Goal: Information Seeking & Learning: Learn about a topic

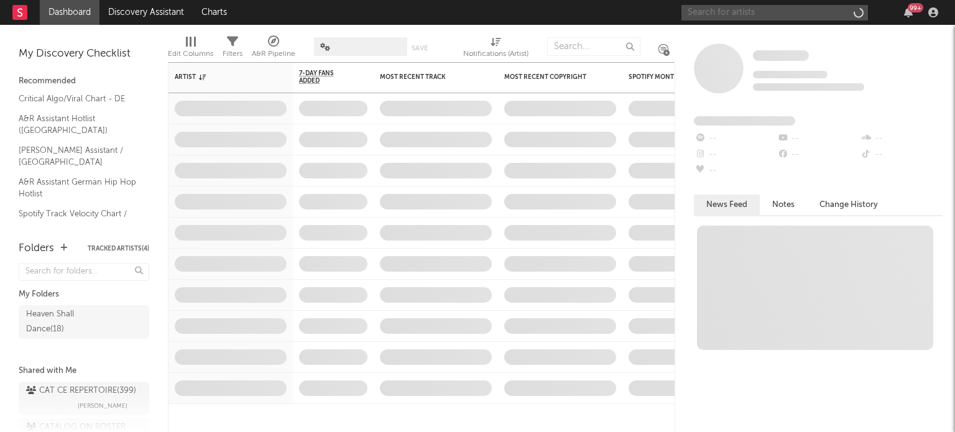
click at [743, 12] on input "text" at bounding box center [774, 13] width 186 height 16
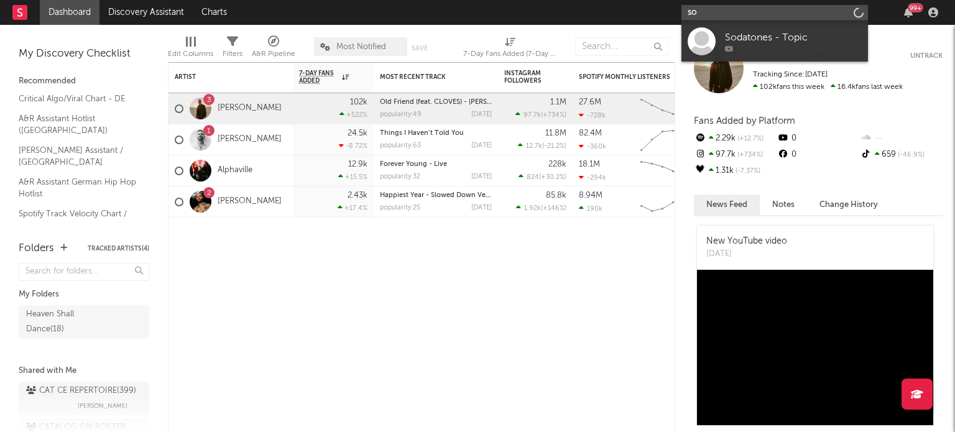
type input "s"
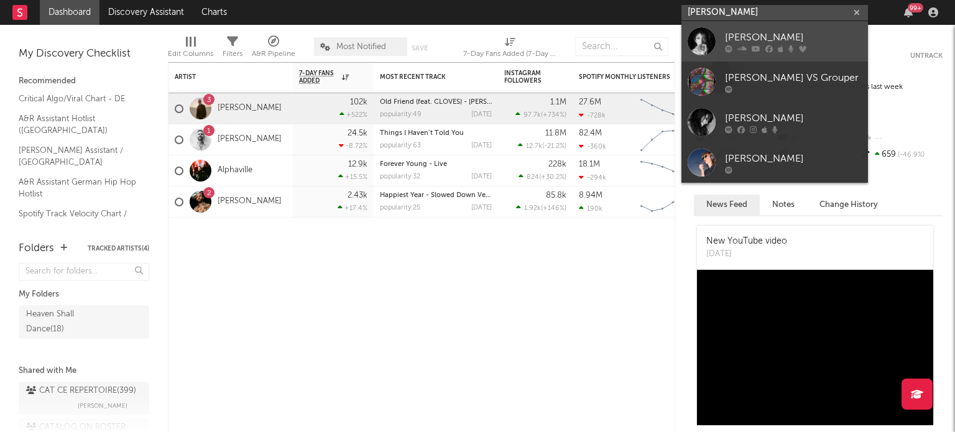
type input "kate bush"
click at [757, 42] on div "[PERSON_NAME]" at bounding box center [793, 37] width 137 height 15
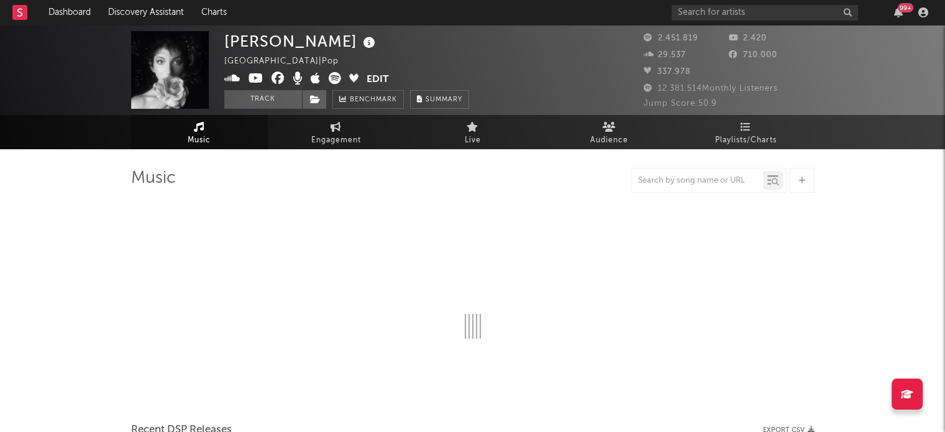
select select "6m"
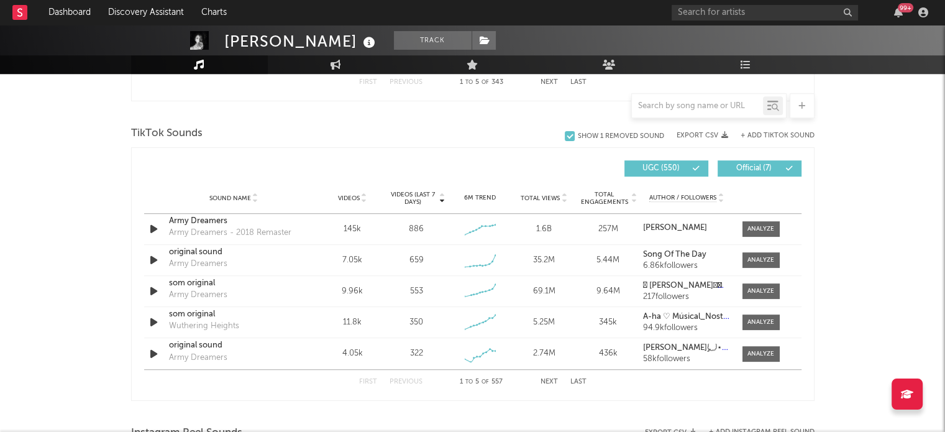
scroll to position [808, 0]
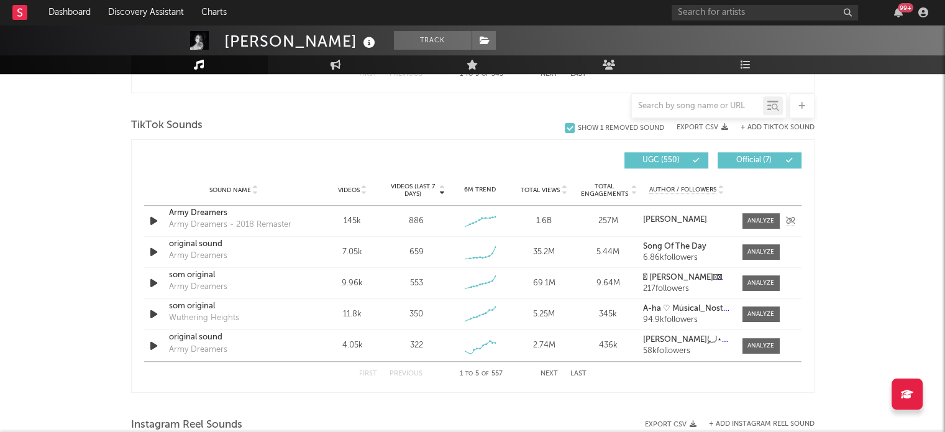
drag, startPoint x: 753, startPoint y: 220, endPoint x: 736, endPoint y: 232, distance: 21.4
click at [753, 220] on div at bounding box center [761, 220] width 27 height 9
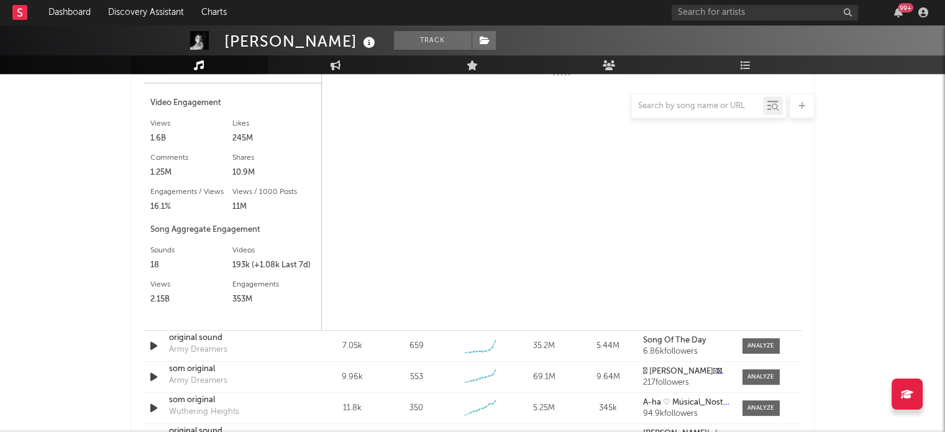
scroll to position [870, 0]
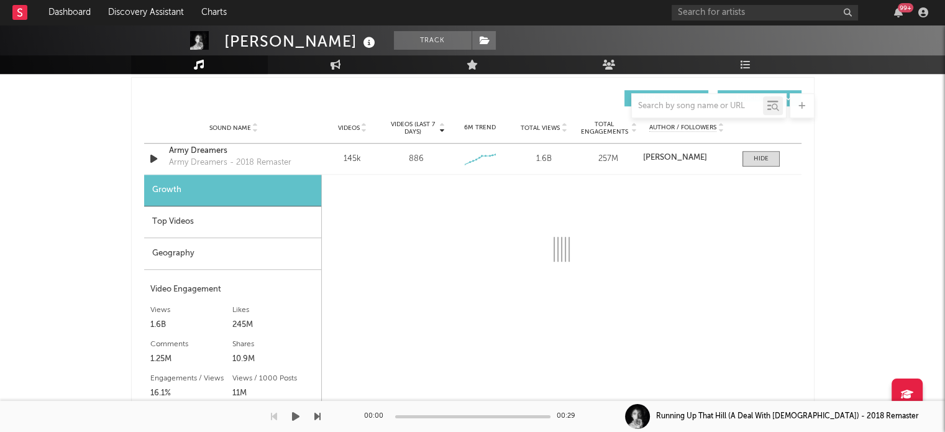
select select "6m"
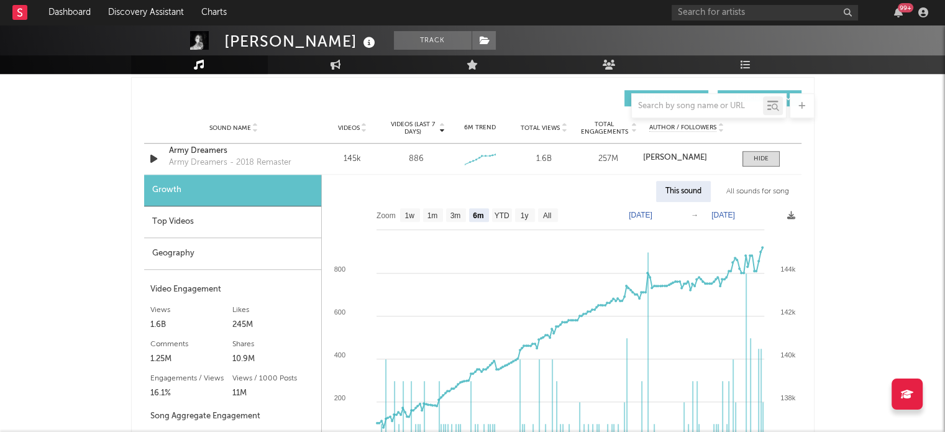
click at [246, 221] on div "Top Videos" at bounding box center [232, 222] width 177 height 32
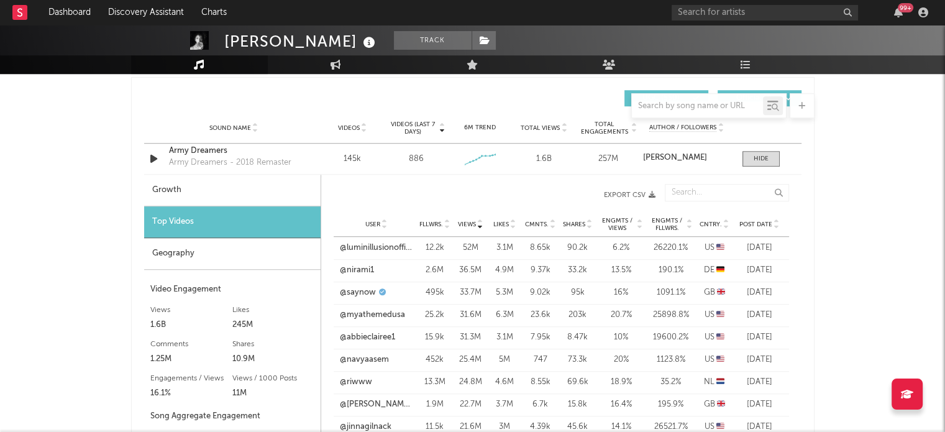
click at [763, 228] on div "Post Date" at bounding box center [759, 223] width 47 height 9
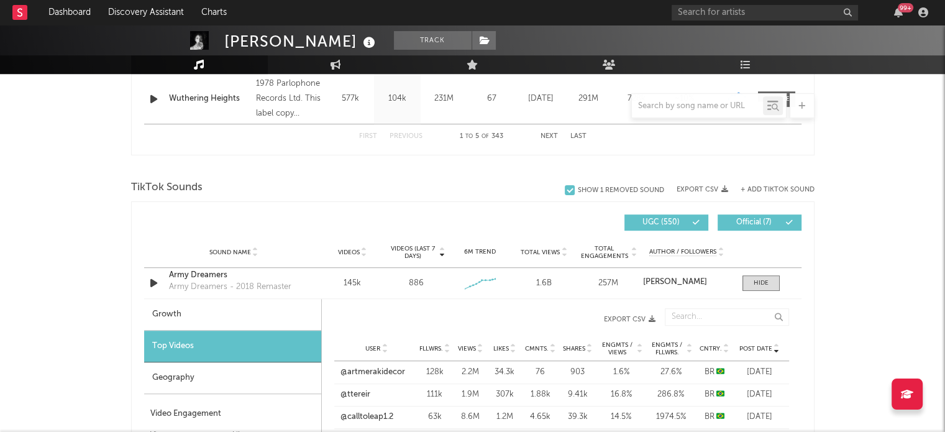
scroll to position [746, 0]
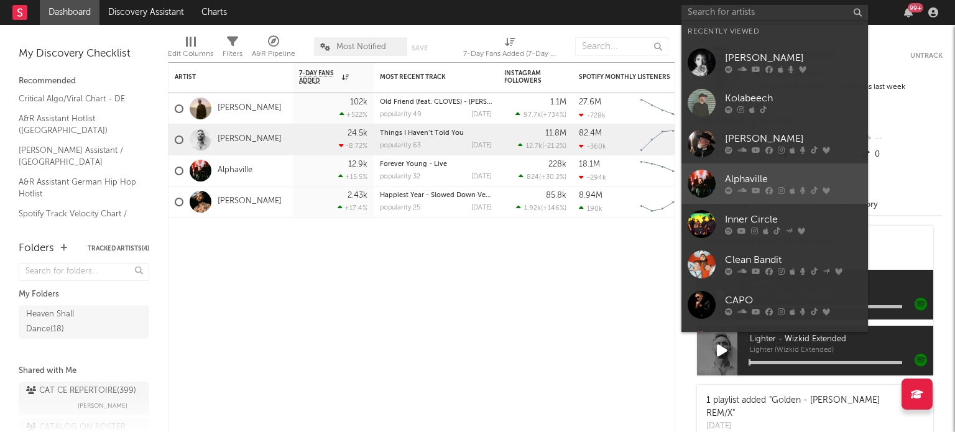
type input "s"
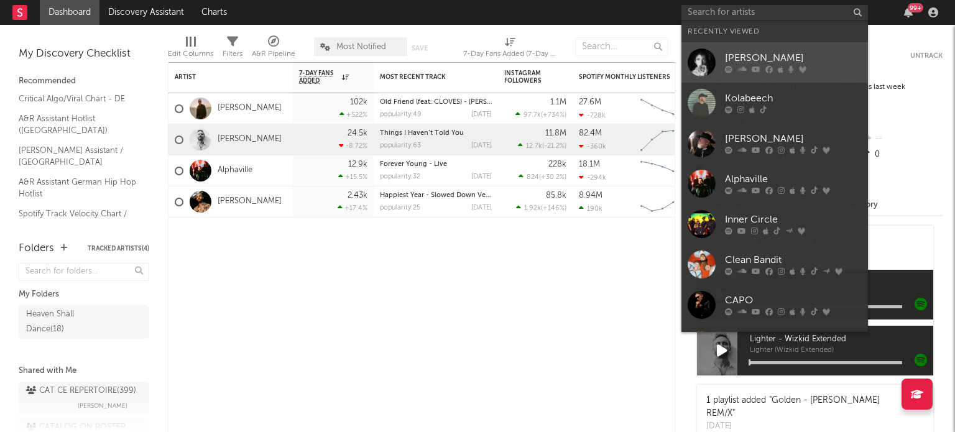
type input "s"
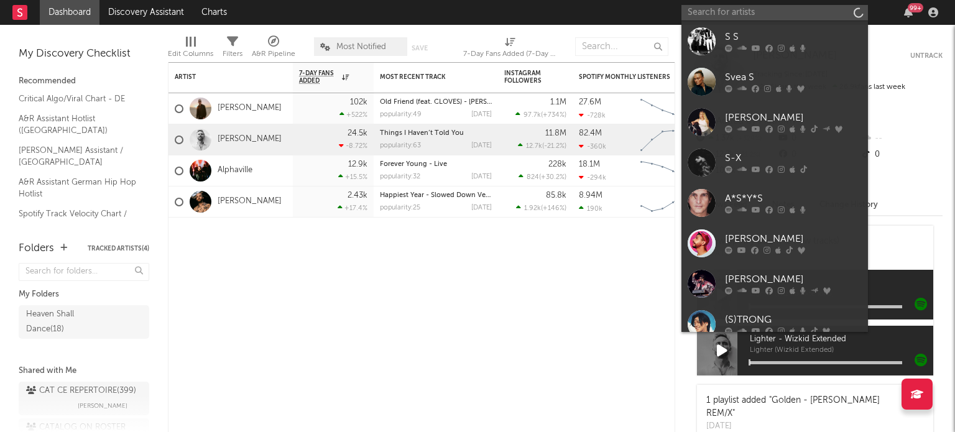
type input "d"
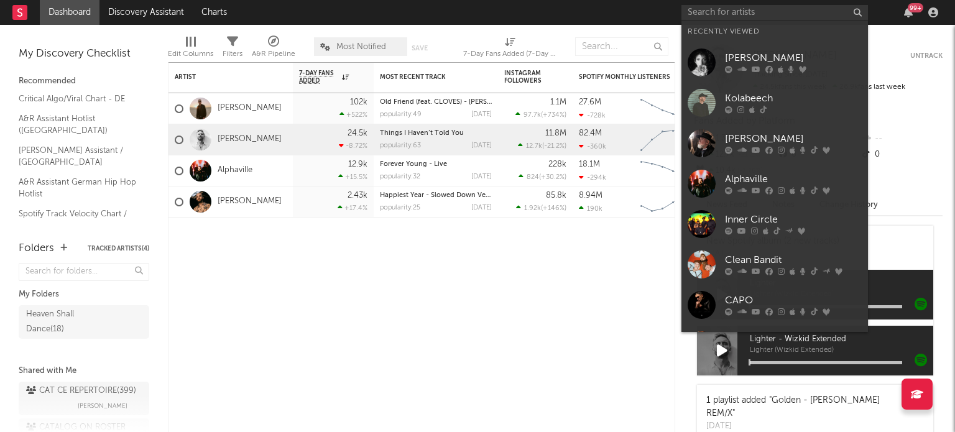
type input "s"
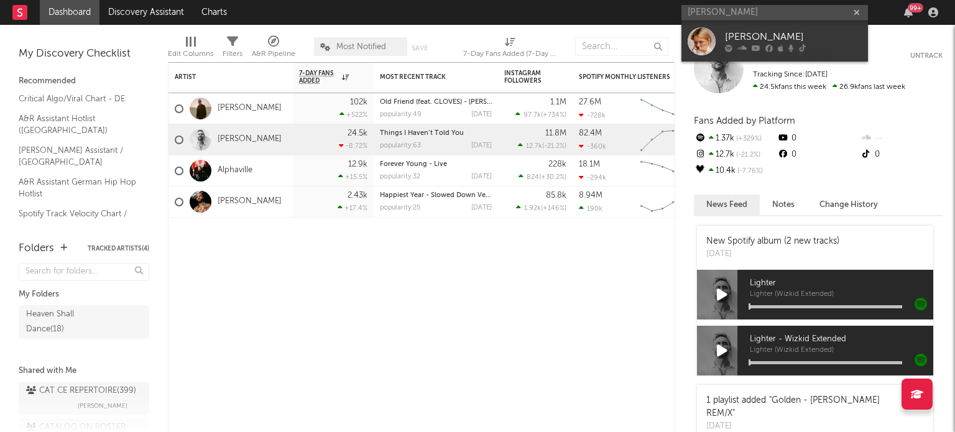
type input "[PERSON_NAME]"
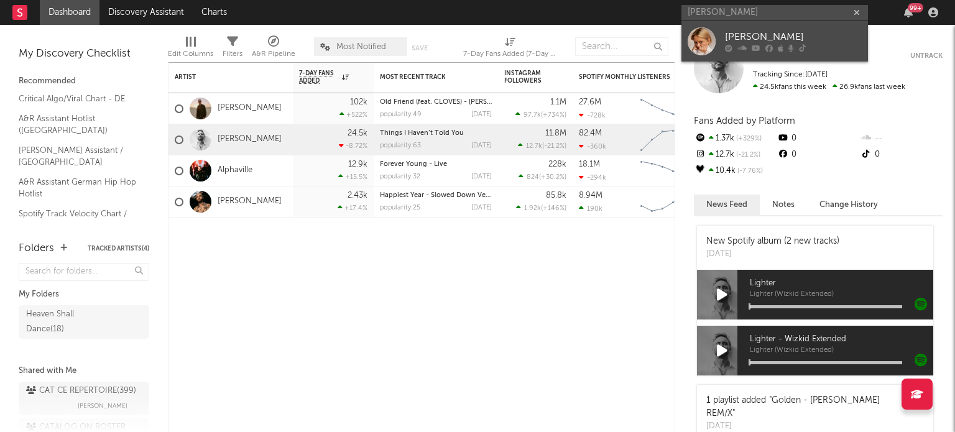
click at [746, 29] on link "[PERSON_NAME]" at bounding box center [774, 41] width 186 height 40
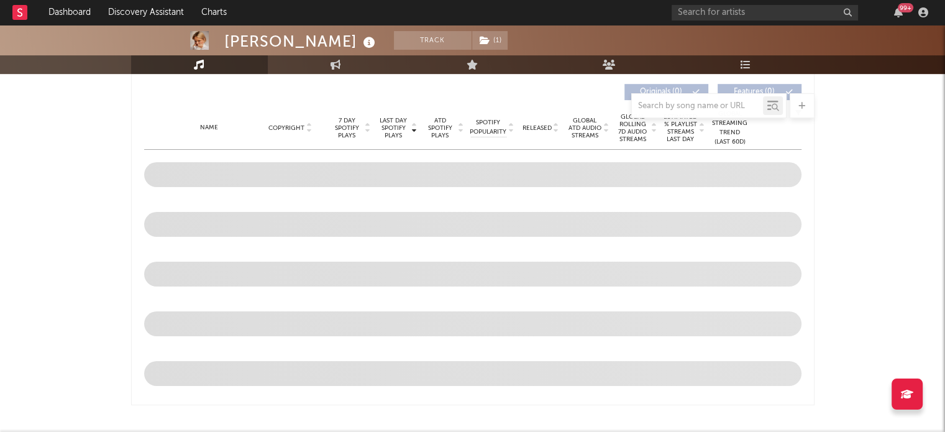
select select "6m"
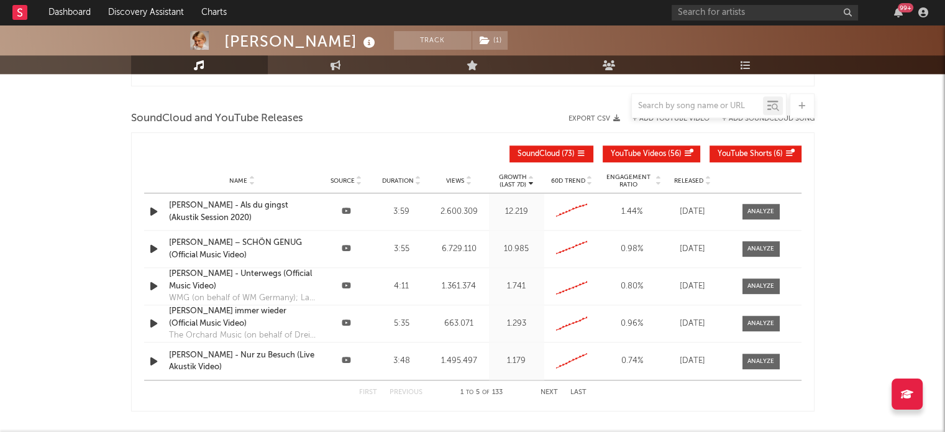
scroll to position [1251, 0]
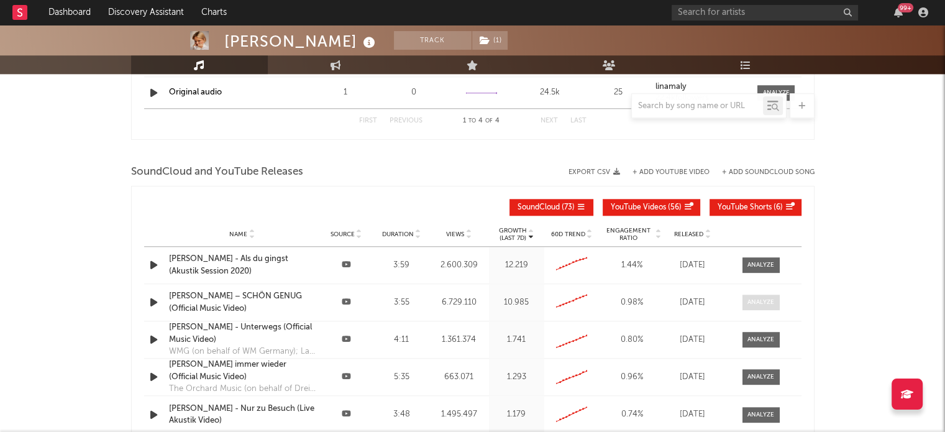
click at [755, 303] on div at bounding box center [761, 302] width 27 height 9
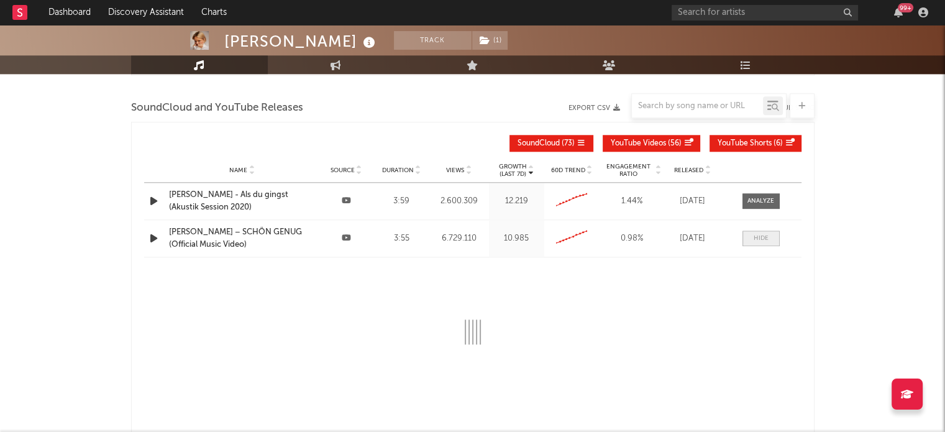
select select "6m"
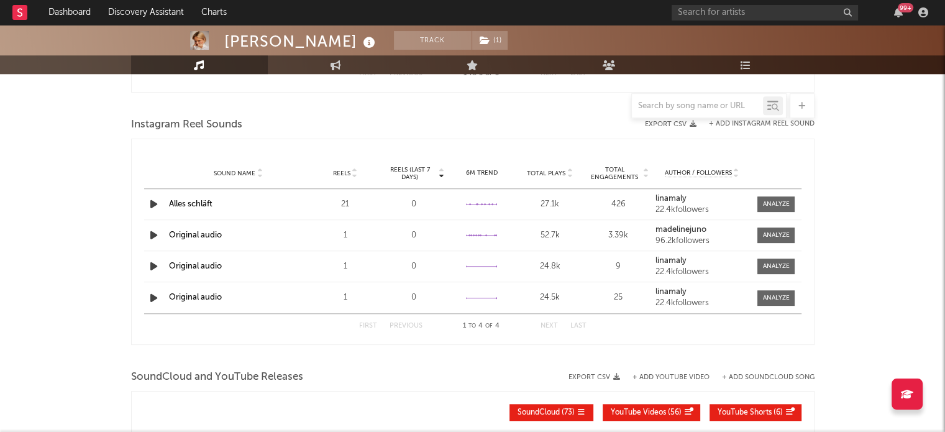
scroll to position [878, 0]
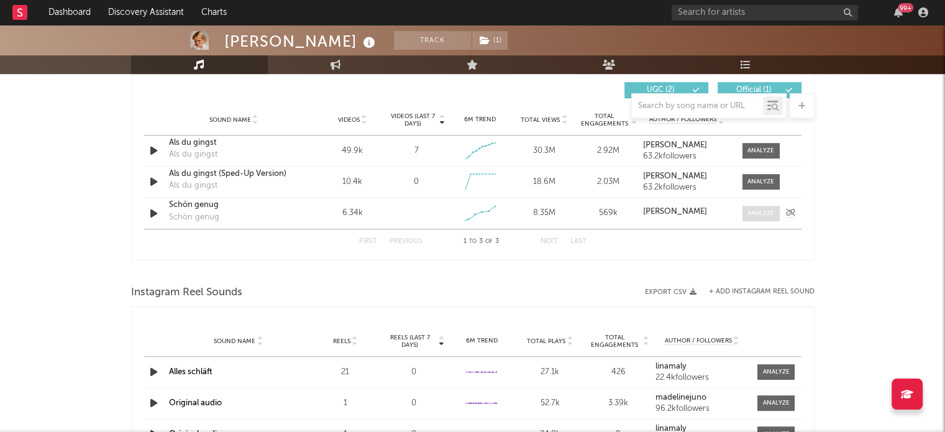
click at [770, 216] on div at bounding box center [761, 213] width 27 height 9
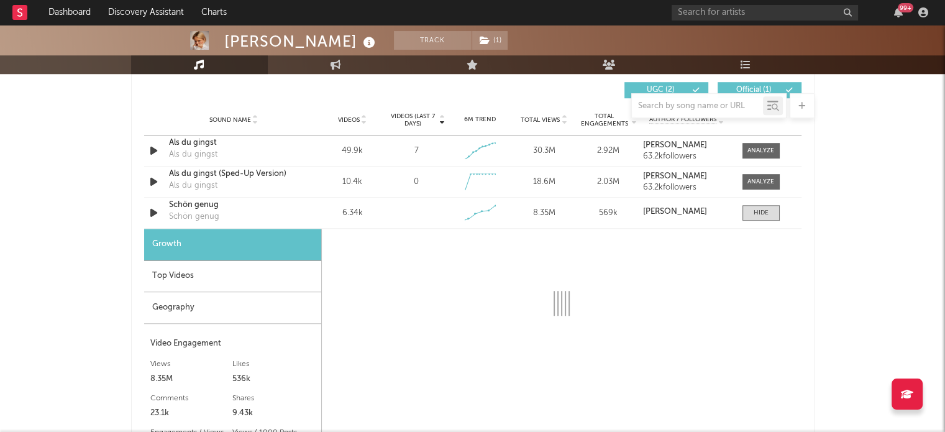
click at [236, 277] on div "Top Videos" at bounding box center [232, 276] width 177 height 32
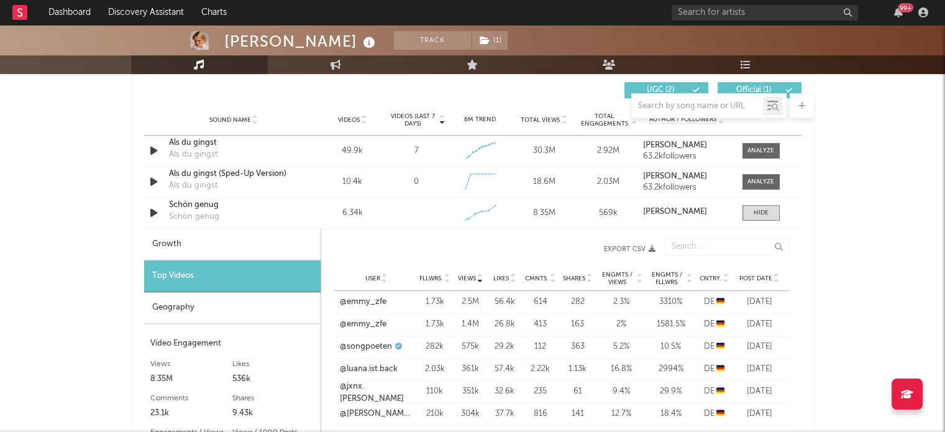
click at [761, 275] on span "Post Date" at bounding box center [756, 278] width 33 height 7
click at [350, 300] on link "@mco_nrw" at bounding box center [362, 302] width 44 height 12
